Goal: Book appointment/travel/reservation

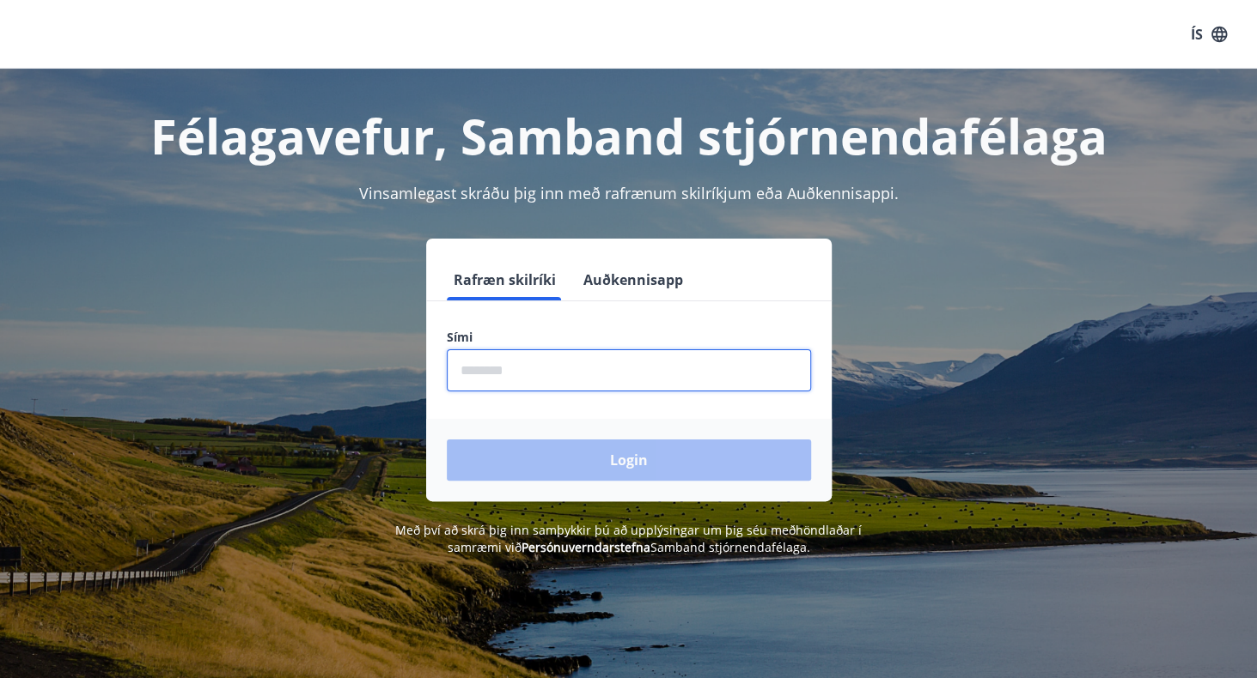
click at [535, 360] on input "phone" at bounding box center [629, 371] width 364 height 42
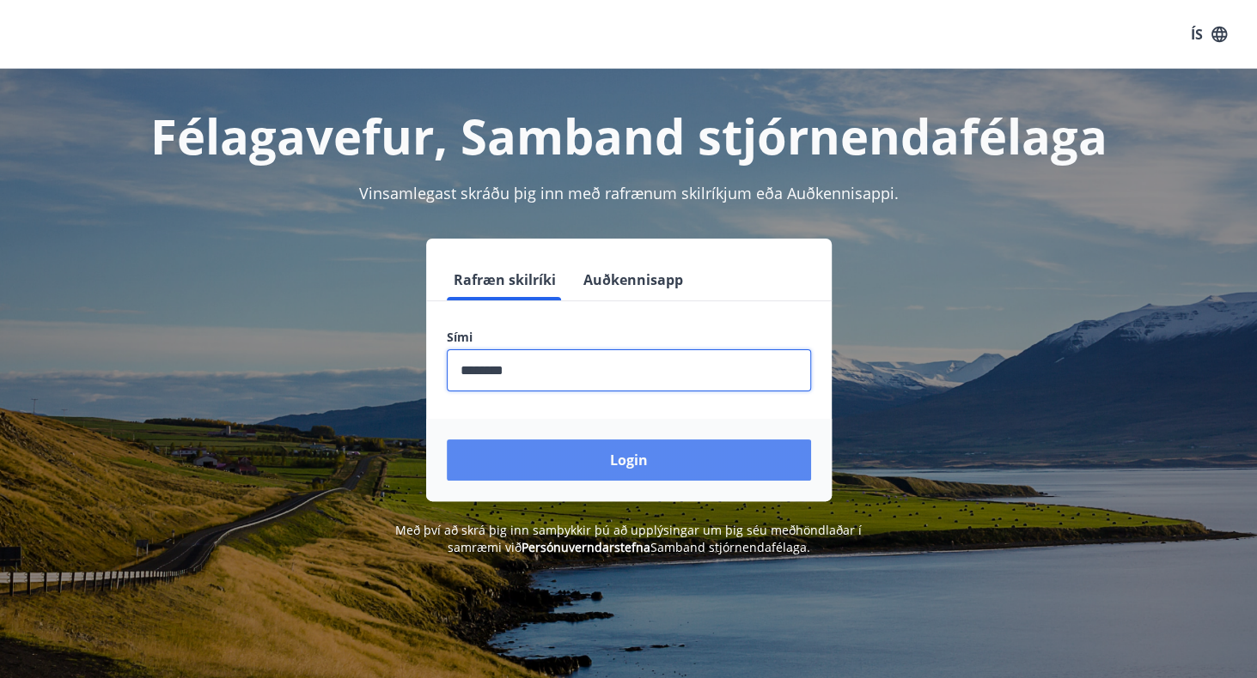
type input "********"
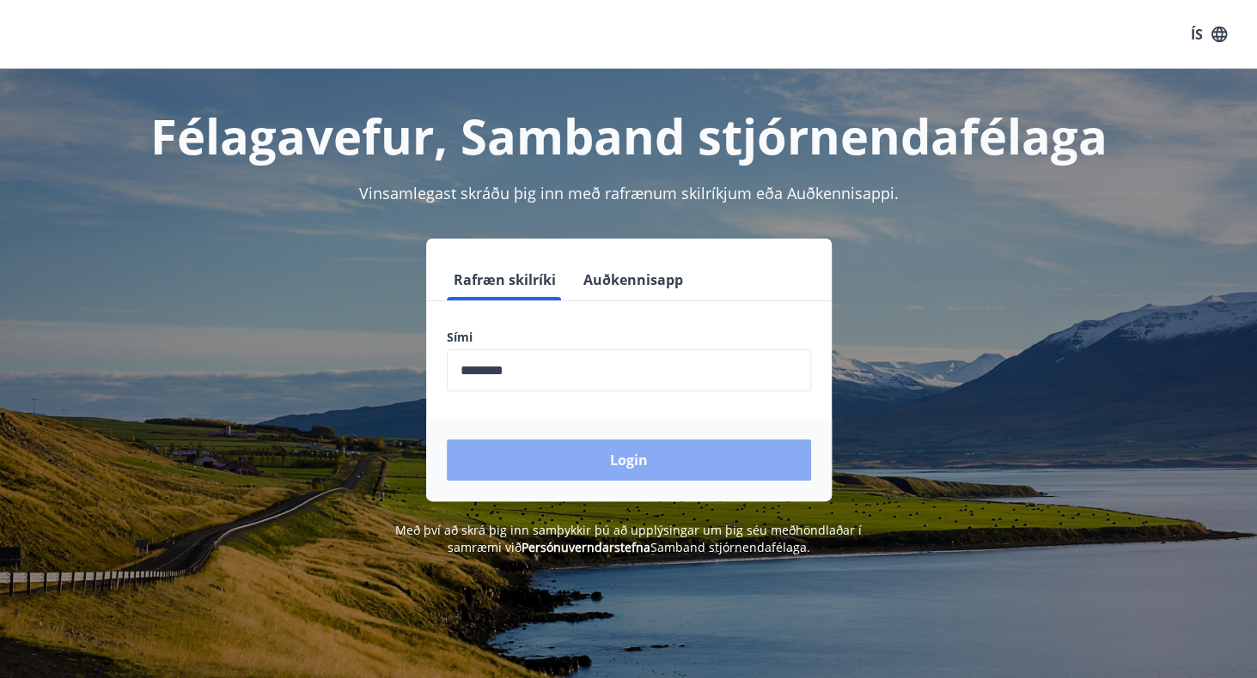
click at [494, 441] on button "Login" at bounding box center [629, 460] width 364 height 41
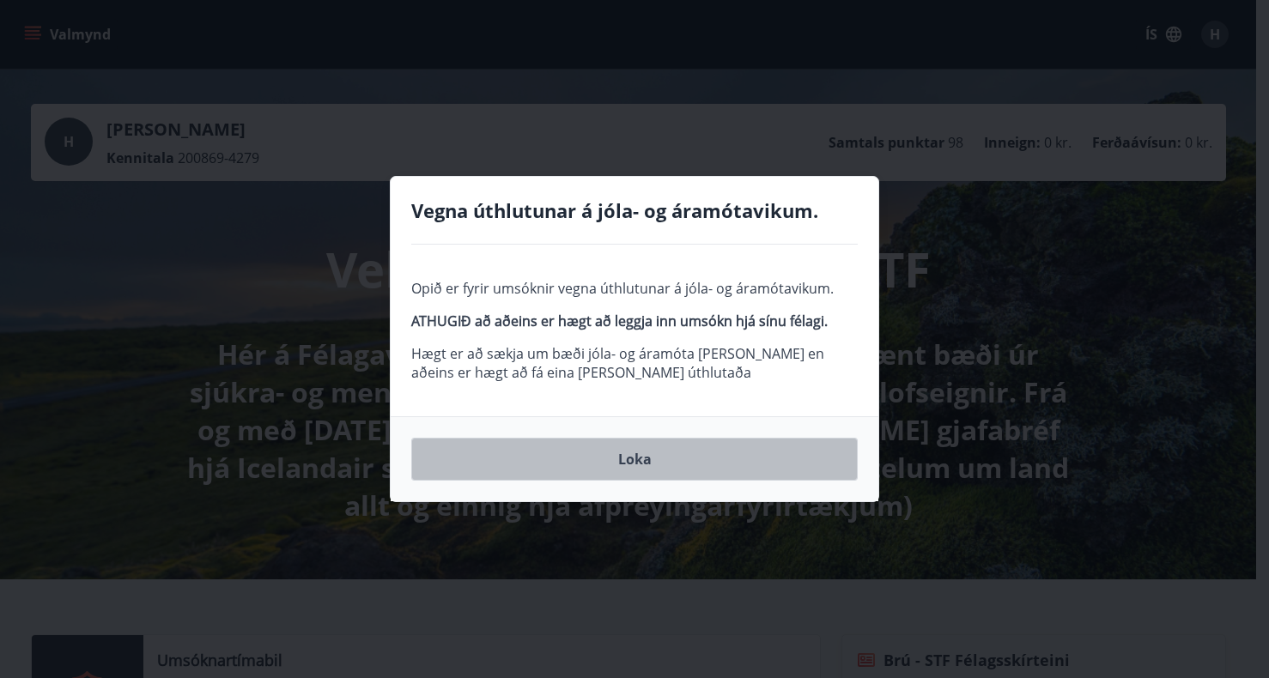
click at [625, 459] on button "Loka" at bounding box center [634, 459] width 447 height 43
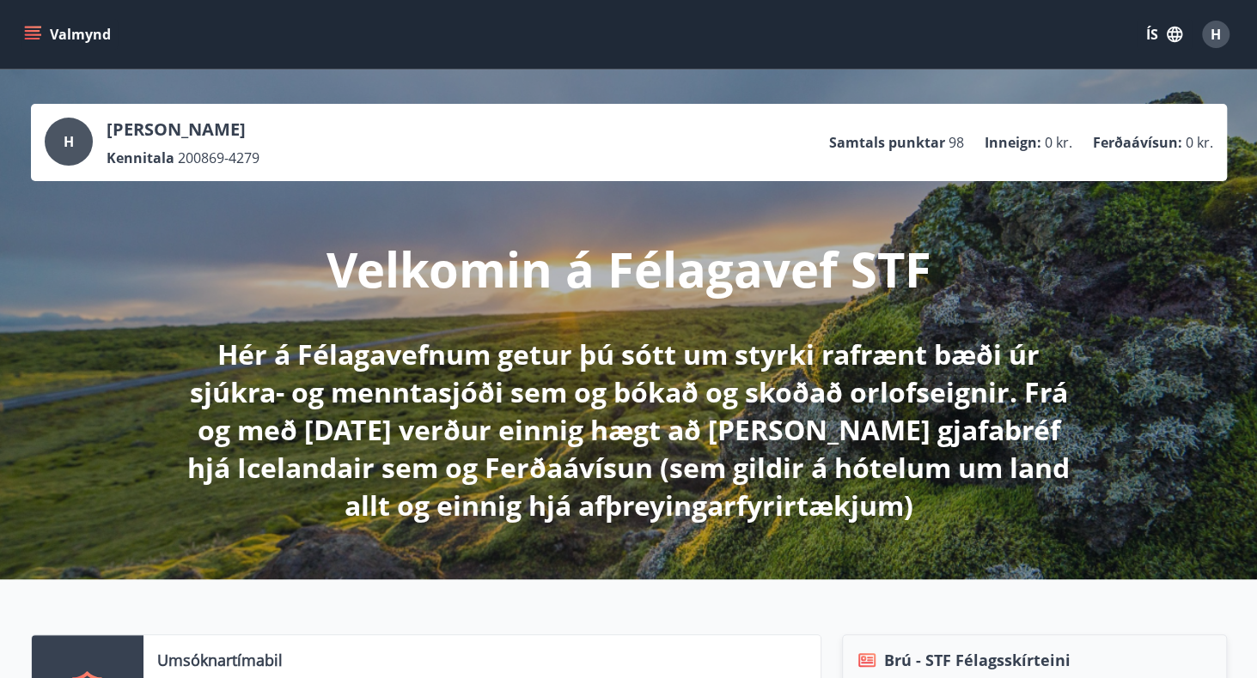
click at [29, 27] on icon "menu" at bounding box center [34, 28] width 19 height 2
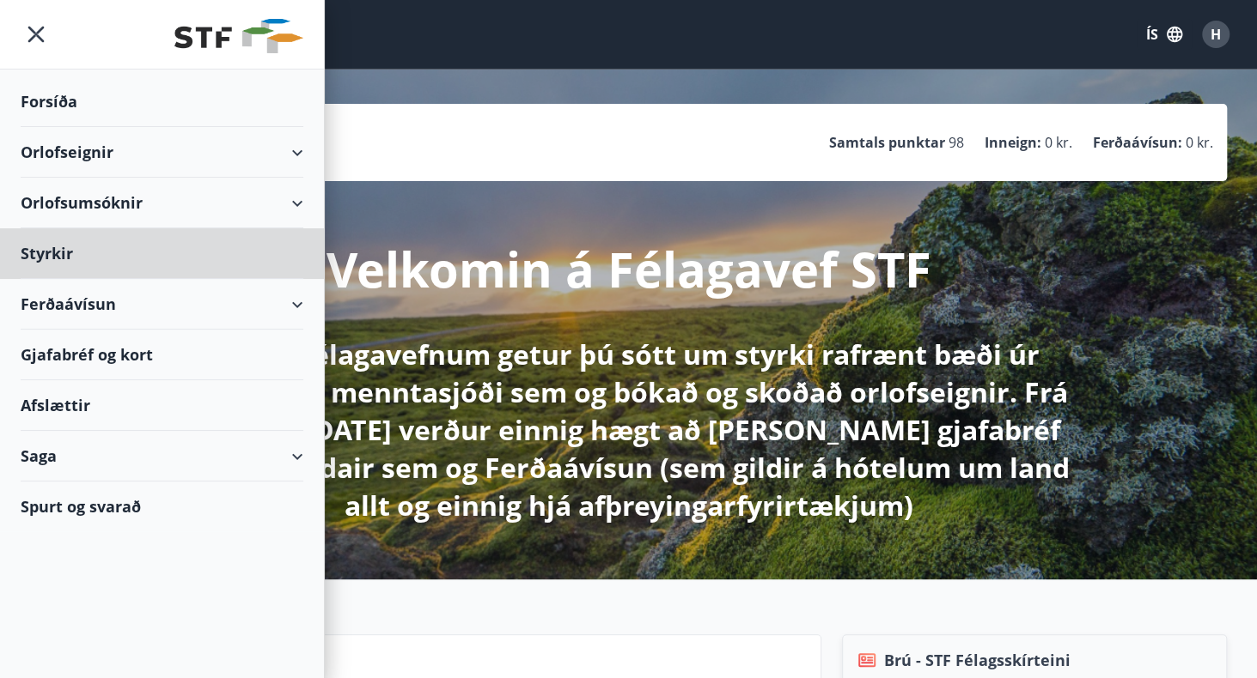
click at [64, 105] on div "Forsíða" at bounding box center [162, 101] width 283 height 51
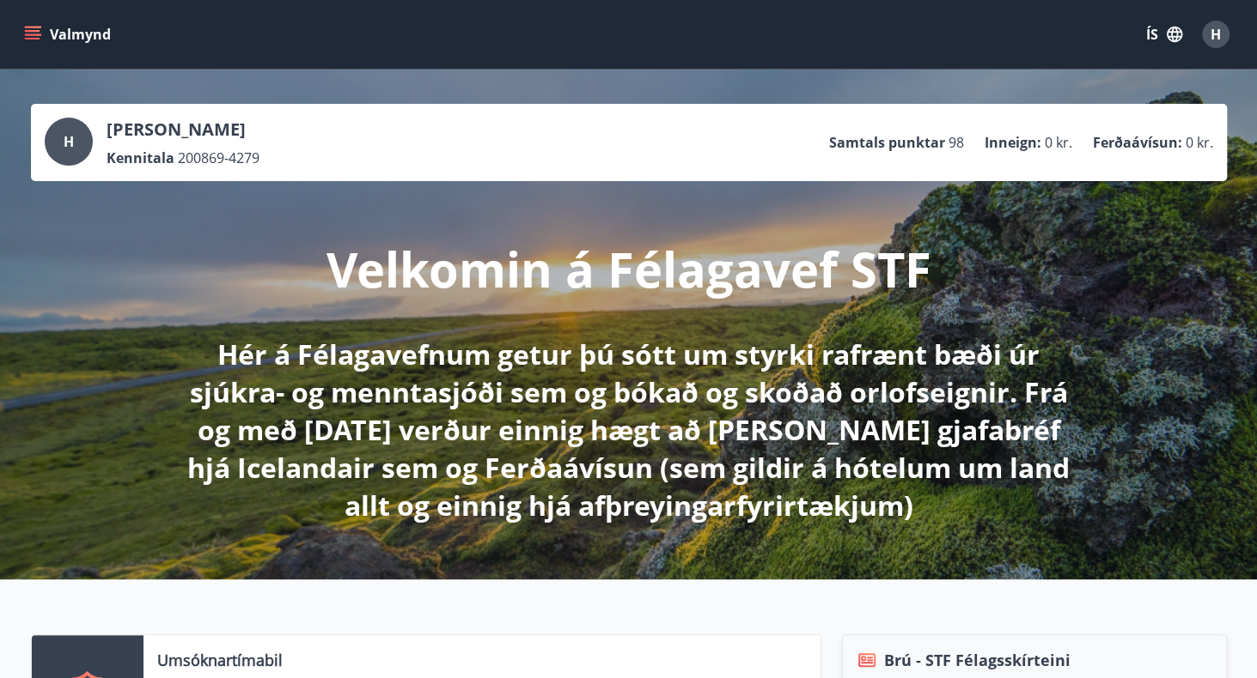
click at [34, 36] on icon "menu" at bounding box center [32, 34] width 17 height 17
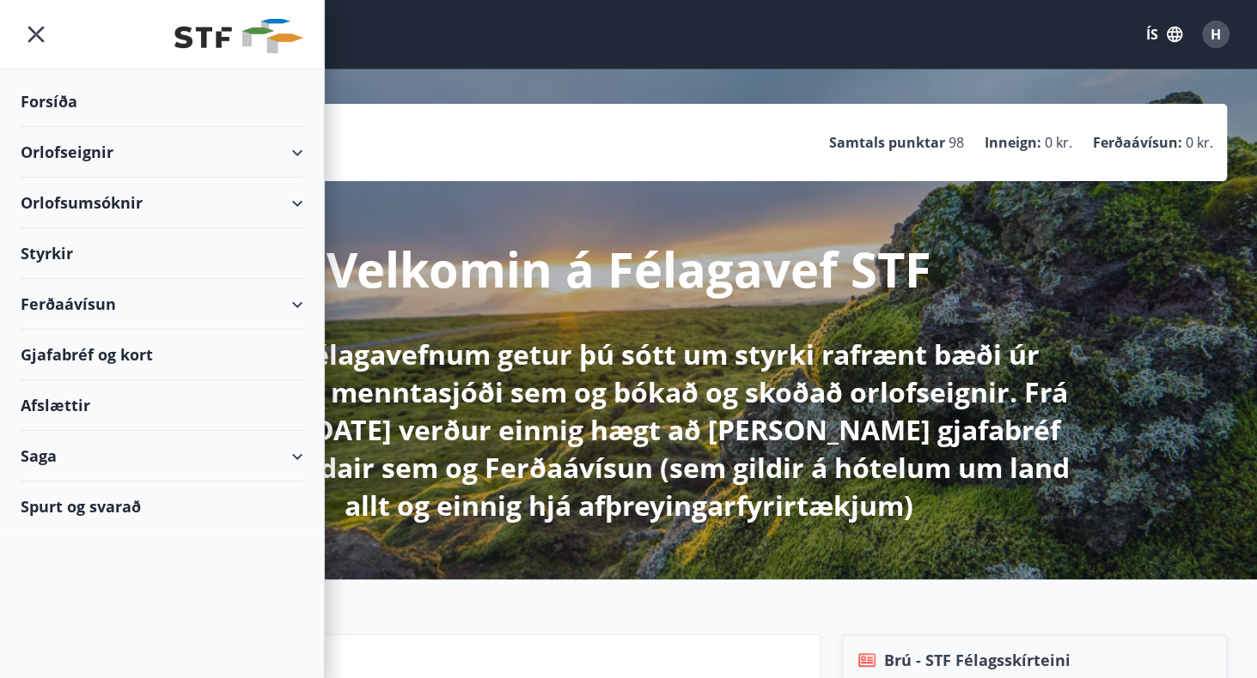
click at [308, 153] on div "Orlofseignir" at bounding box center [162, 152] width 324 height 51
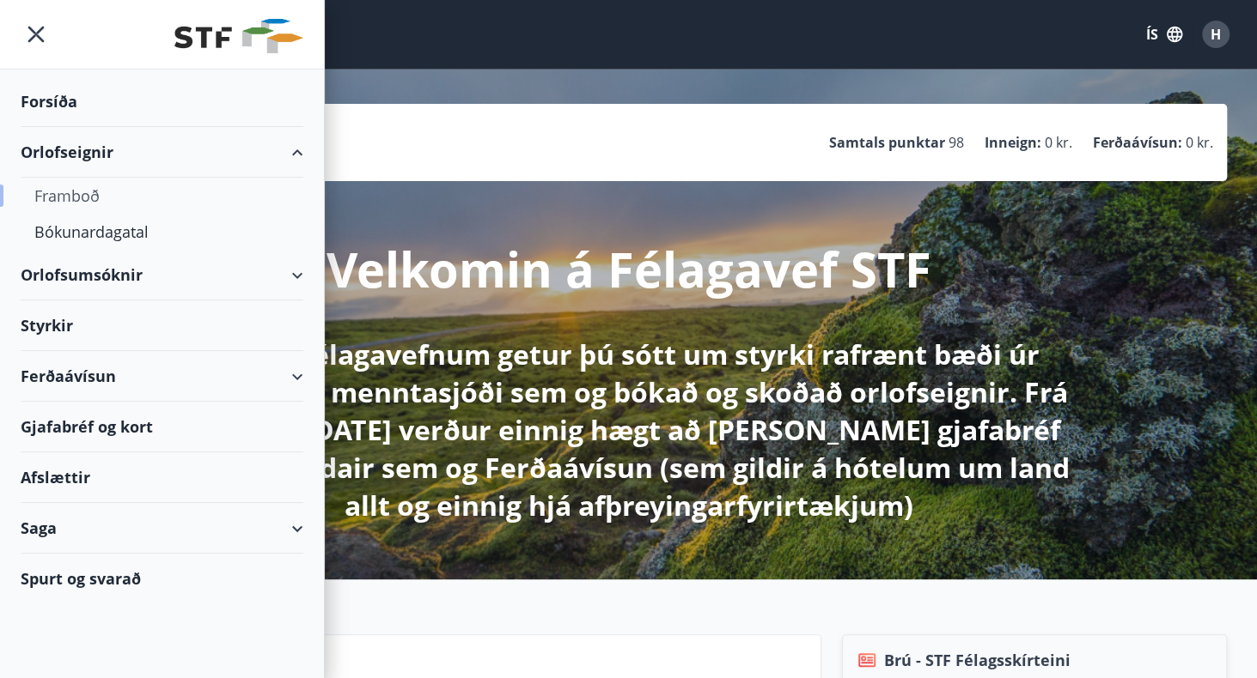
click at [68, 197] on div "Framboð" at bounding box center [161, 196] width 255 height 36
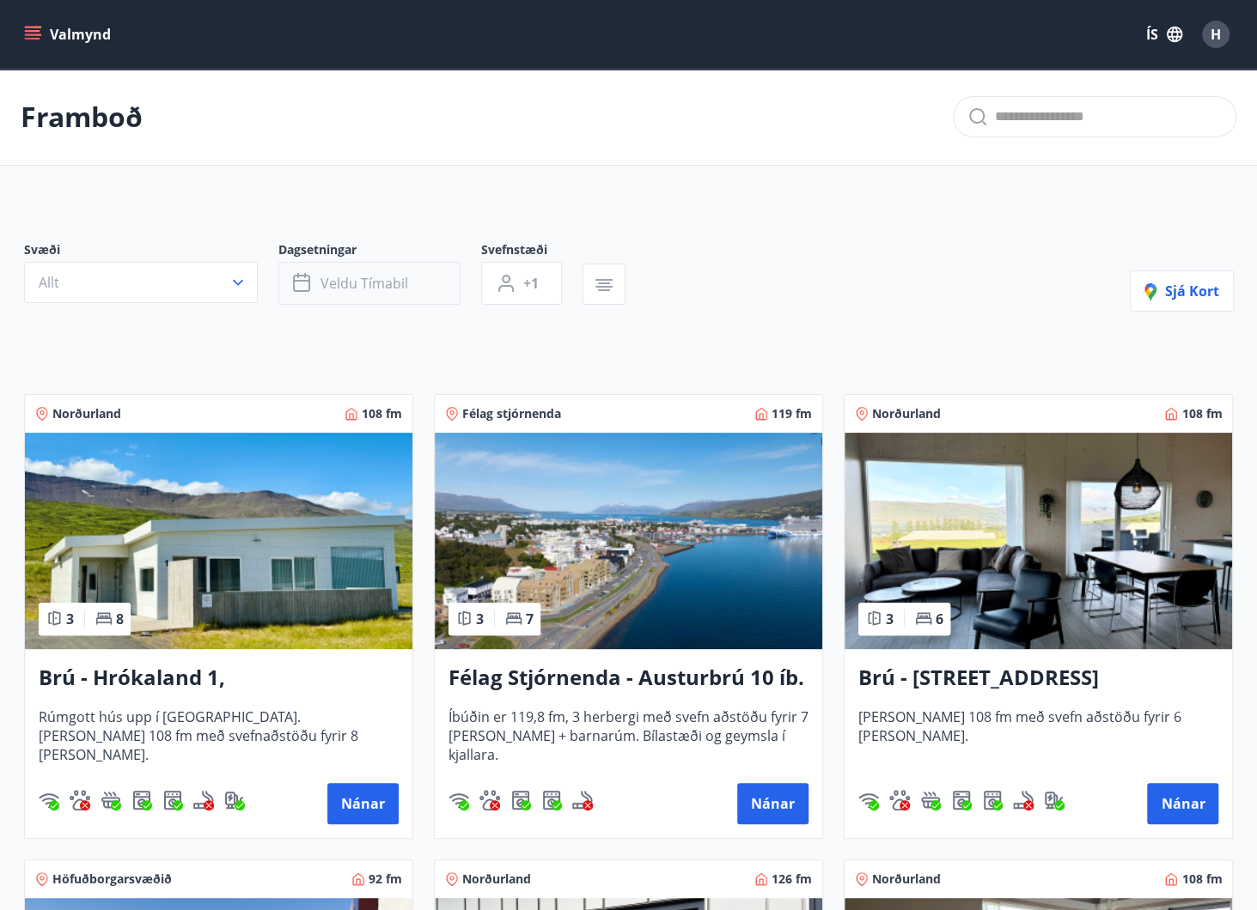
click at [377, 289] on span "Veldu tímabil" at bounding box center [364, 283] width 88 height 19
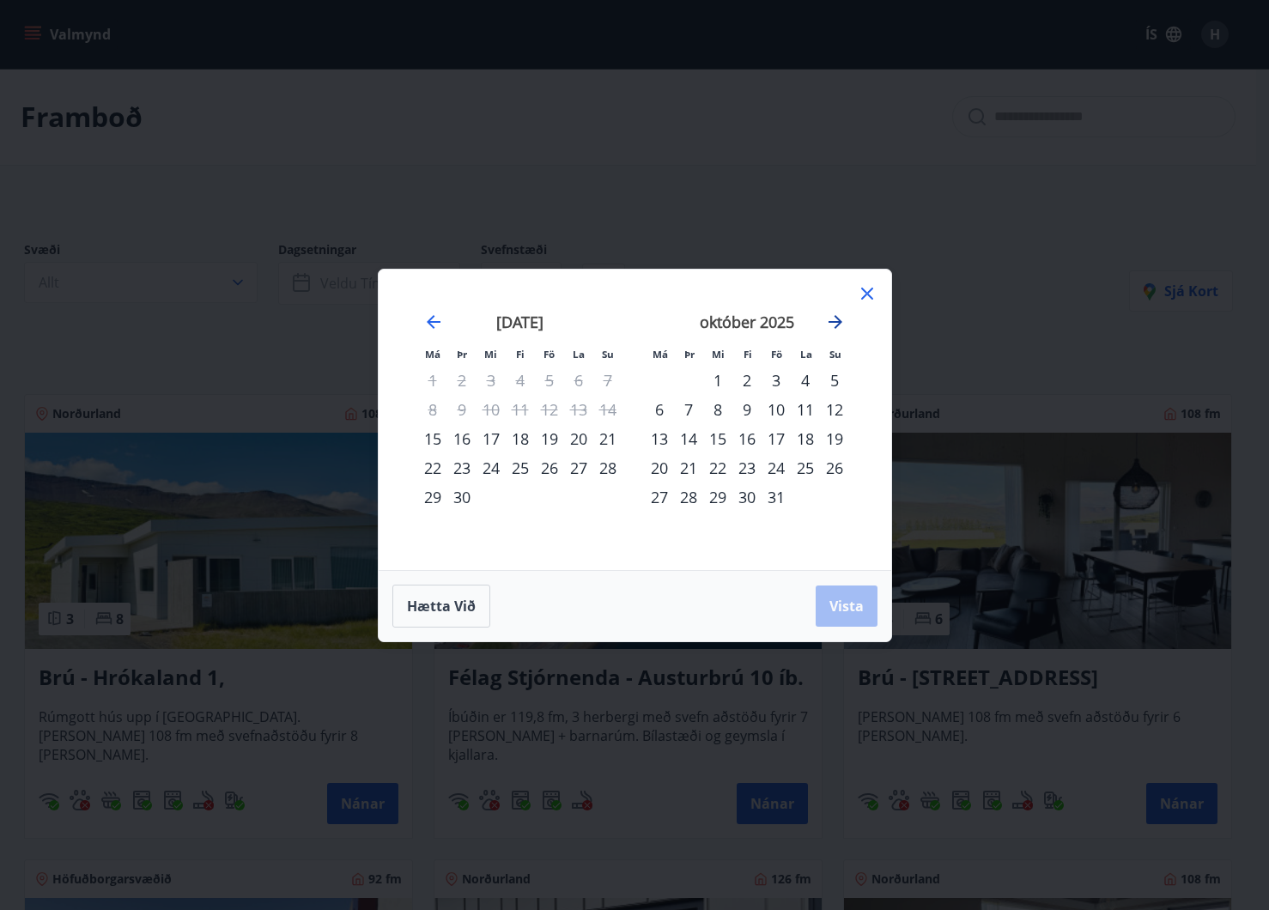
drag, startPoint x: 830, startPoint y: 319, endPoint x: 843, endPoint y: 316, distance: 14.0
click at [836, 318] on icon "Move forward to switch to the next month." at bounding box center [835, 322] width 21 height 21
click at [843, 316] on icon "Move forward to switch to the next month." at bounding box center [835, 322] width 21 height 21
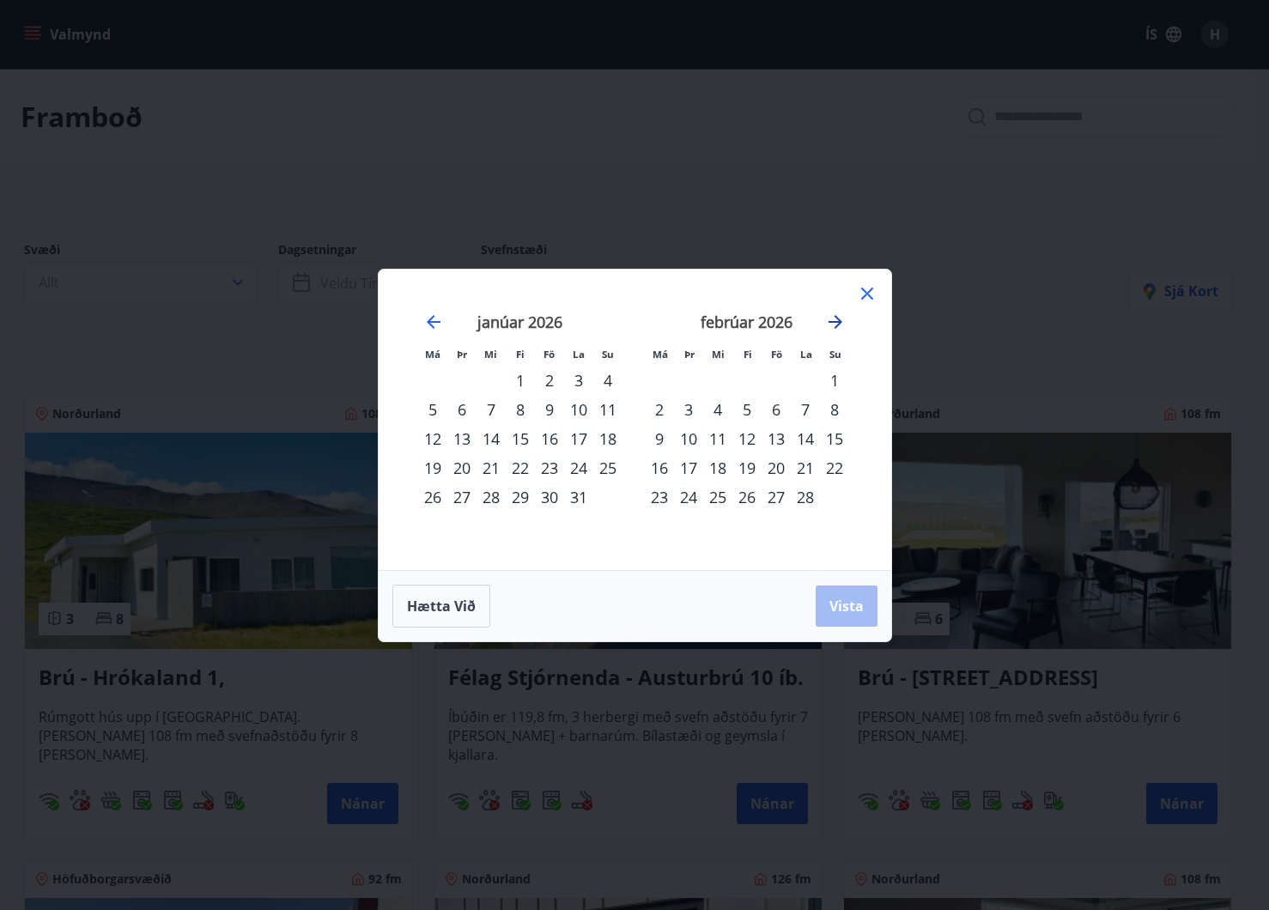
click at [843, 316] on icon "Move forward to switch to the next month." at bounding box center [835, 322] width 21 height 21
click at [664, 467] on div "20" at bounding box center [659, 467] width 29 height 29
click at [839, 466] on div "26" at bounding box center [834, 467] width 29 height 29
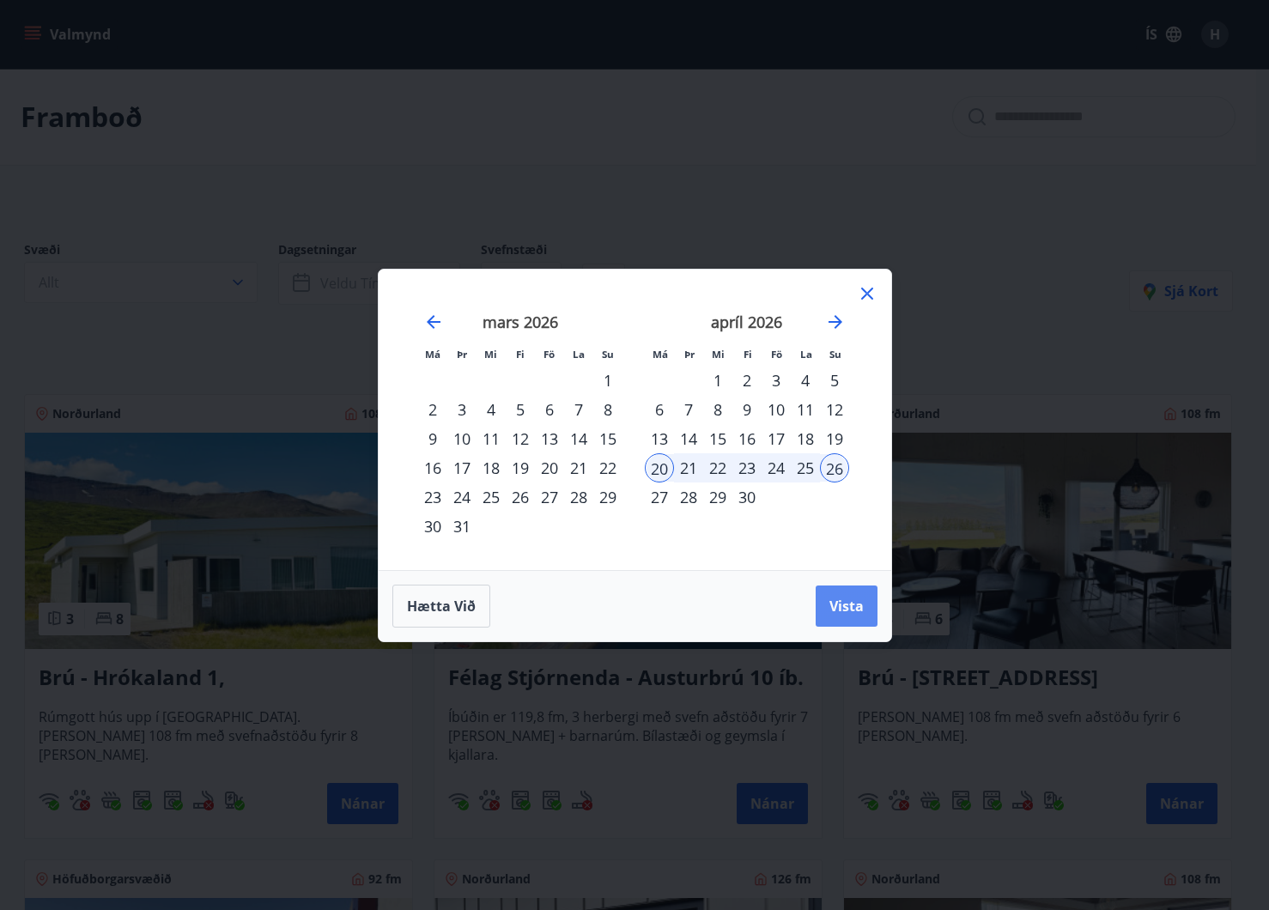
click at [847, 611] on span "Vista" at bounding box center [847, 606] width 34 height 19
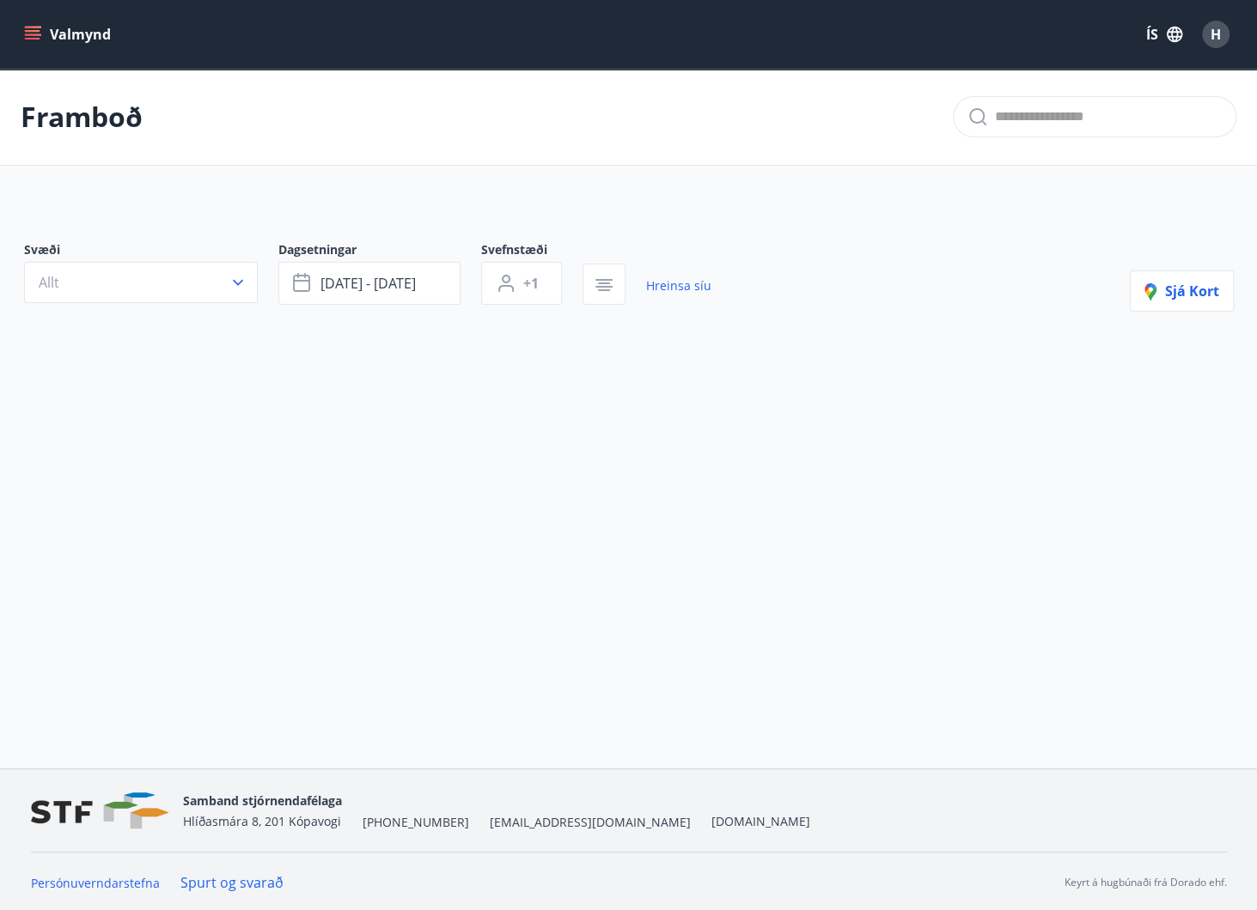
click at [888, 274] on div "Svæði Allt Dagsetningar [DATE] - [DATE] Svefnstæði +1 Hreinsa síu Sjá kort" at bounding box center [628, 276] width 1209 height 70
